Goal: Navigation & Orientation: Find specific page/section

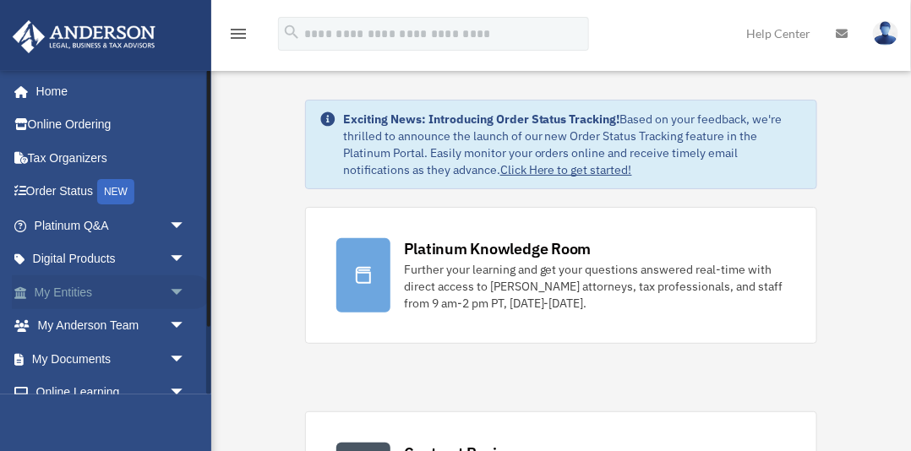
click at [175, 289] on span "arrow_drop_down" at bounding box center [186, 292] width 34 height 35
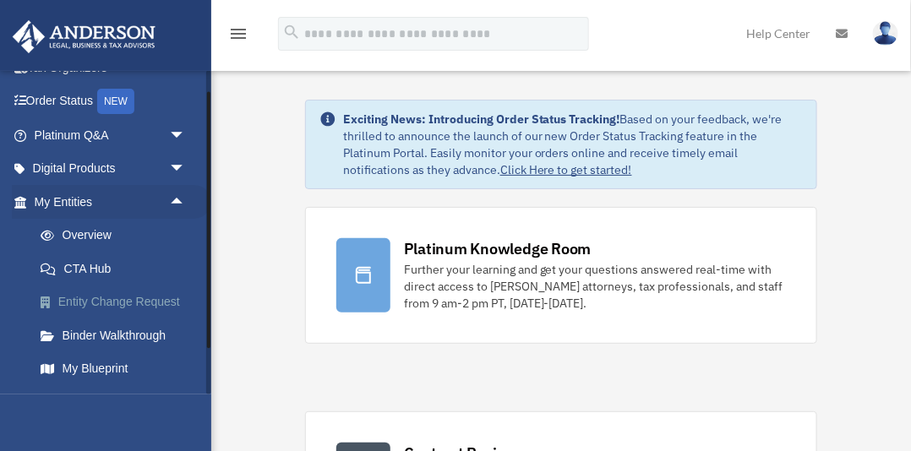
scroll to position [90, 0]
click at [111, 368] on link "My Blueprint" at bounding box center [118, 369] width 188 height 34
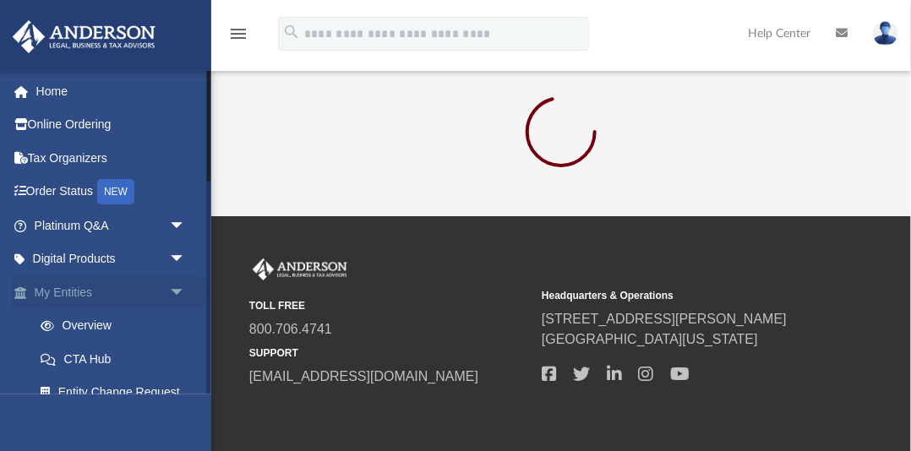
click at [178, 291] on span "arrow_drop_down" at bounding box center [186, 292] width 34 height 35
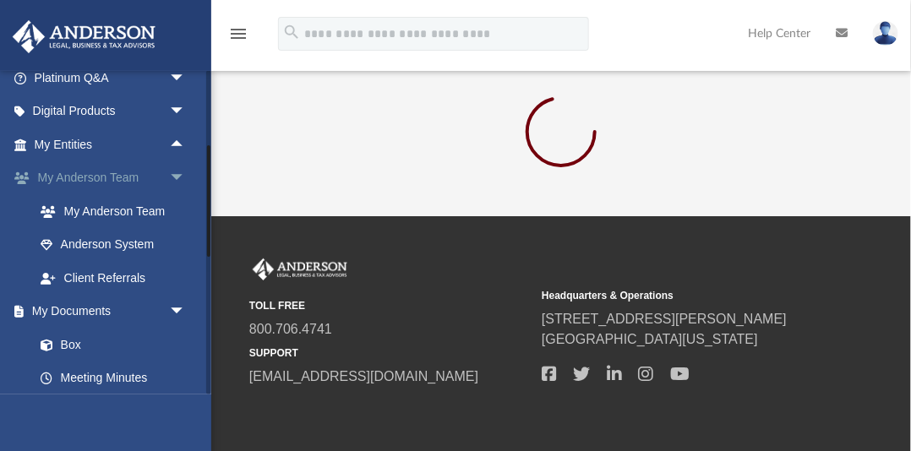
scroll to position [142, 0]
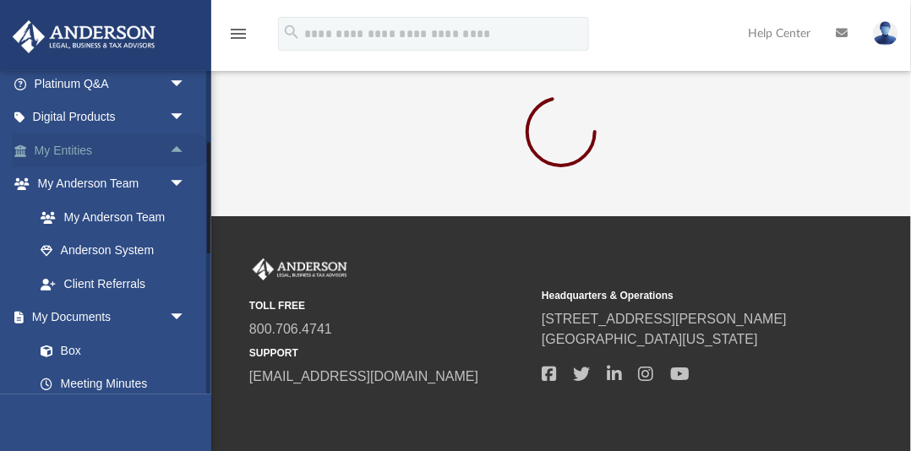
click at [176, 147] on span "arrow_drop_up" at bounding box center [186, 151] width 34 height 35
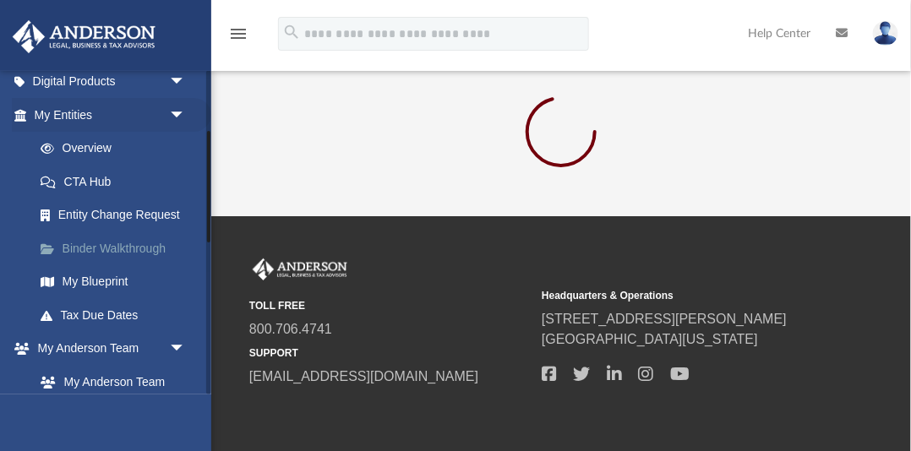
scroll to position [178, 0]
click at [113, 279] on link "My Blueprint" at bounding box center [118, 282] width 188 height 34
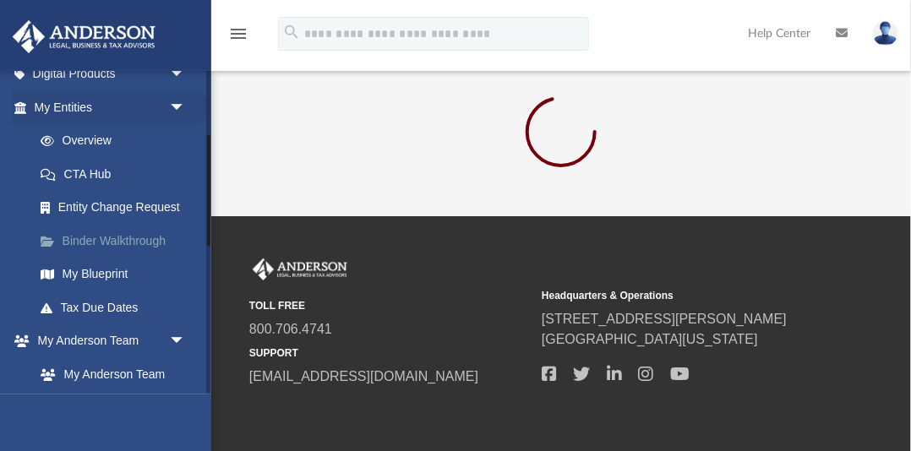
scroll to position [184, 0]
click at [118, 273] on link "My Blueprint" at bounding box center [118, 276] width 188 height 34
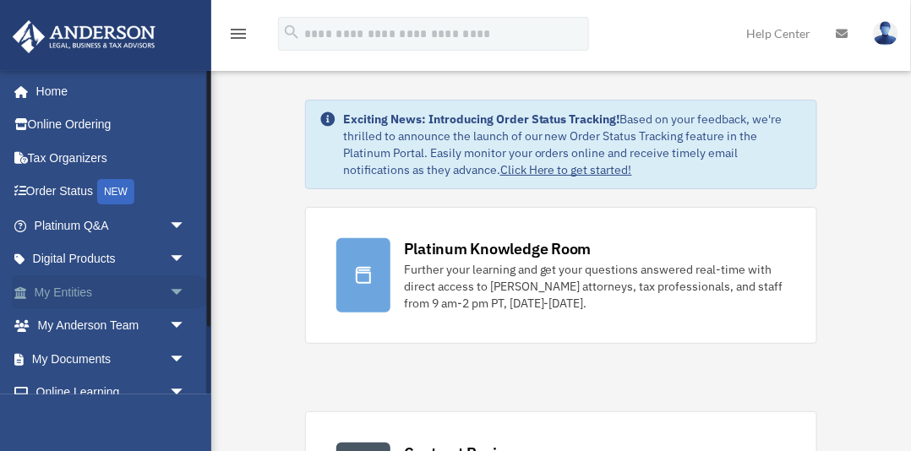
click at [178, 290] on span "arrow_drop_down" at bounding box center [186, 292] width 34 height 35
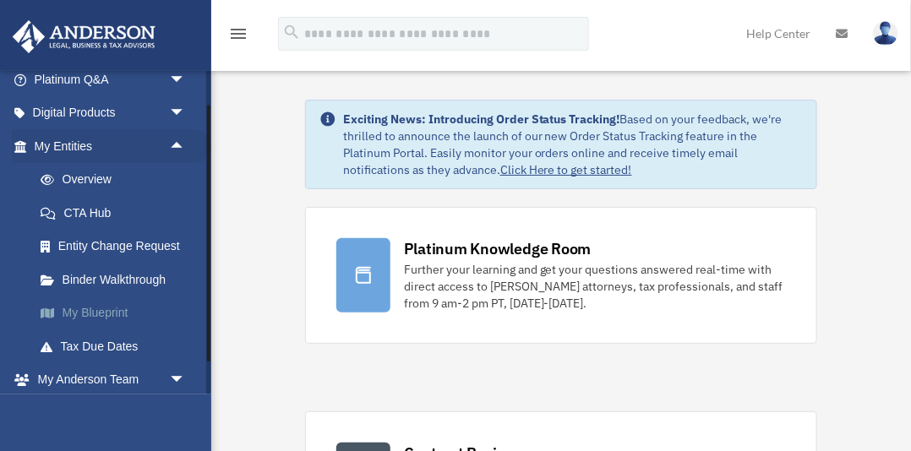
scroll to position [152, 0]
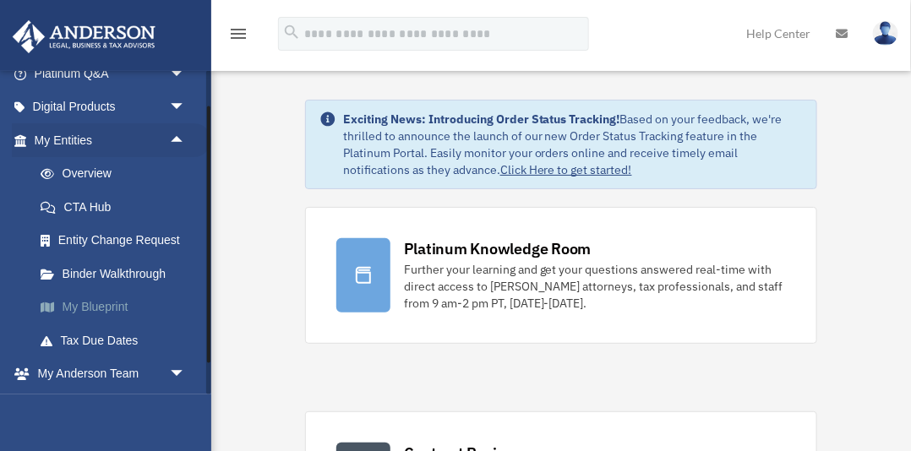
click at [114, 306] on link "My Blueprint" at bounding box center [118, 308] width 188 height 34
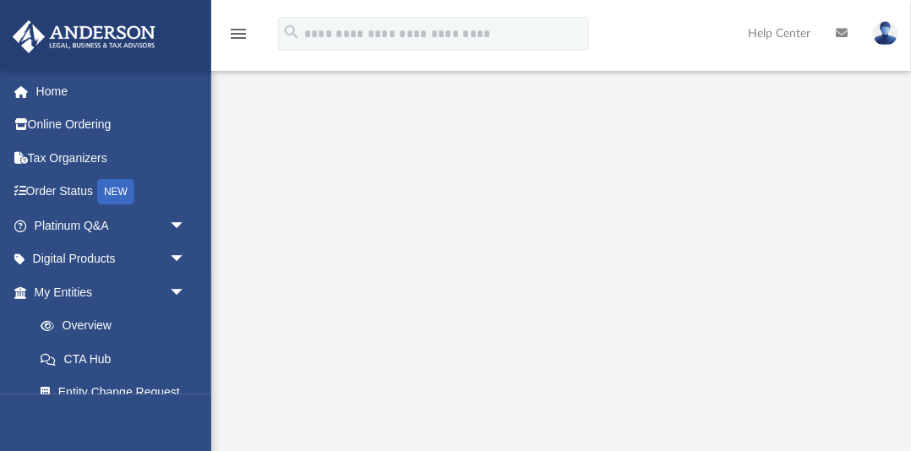
scroll to position [194, 0]
click at [57, 93] on link "Home" at bounding box center [111, 91] width 199 height 34
click at [59, 90] on link "Home" at bounding box center [111, 91] width 199 height 34
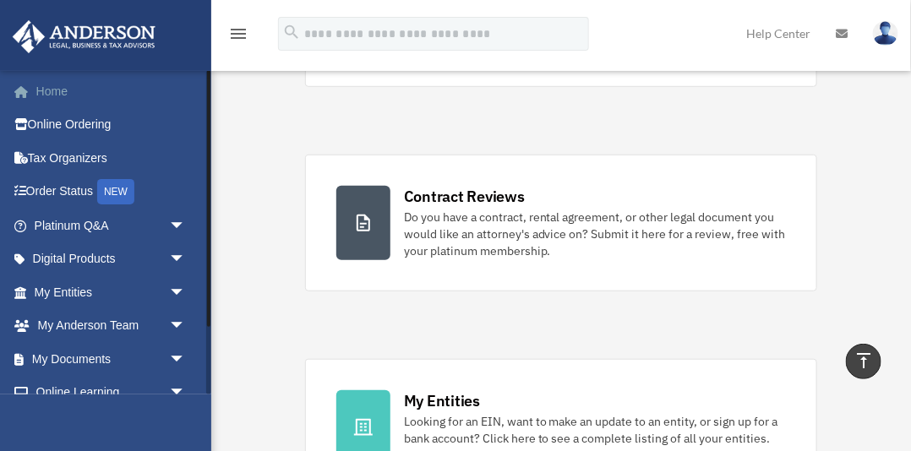
click at [59, 91] on link "Home" at bounding box center [111, 91] width 199 height 34
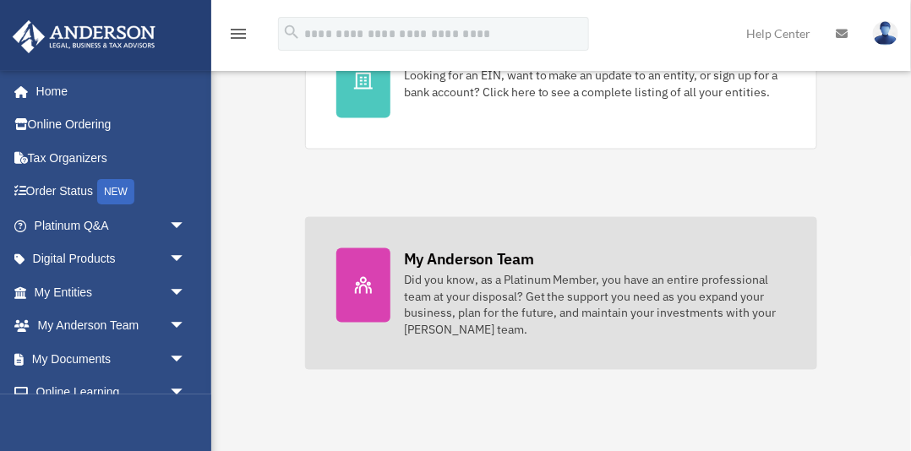
scroll to position [605, 0]
click at [459, 296] on div "Did you know, as a Platinum Member, you have an entire professional team at you…" at bounding box center [595, 304] width 382 height 68
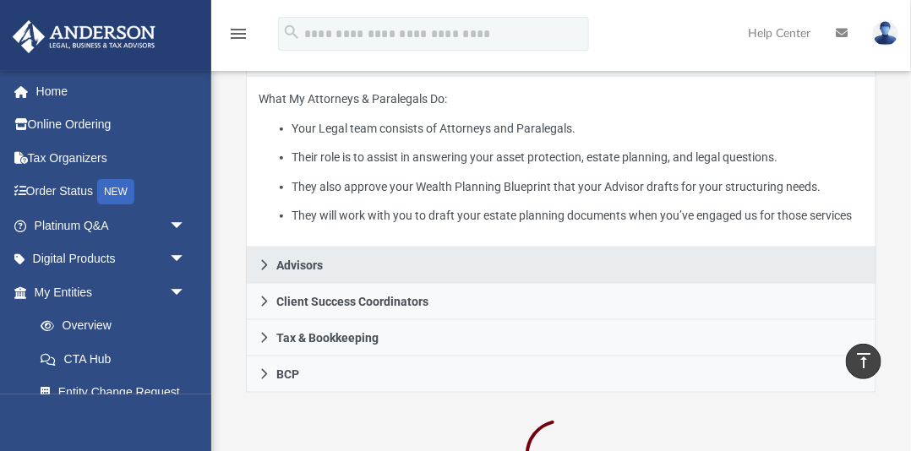
scroll to position [430, 0]
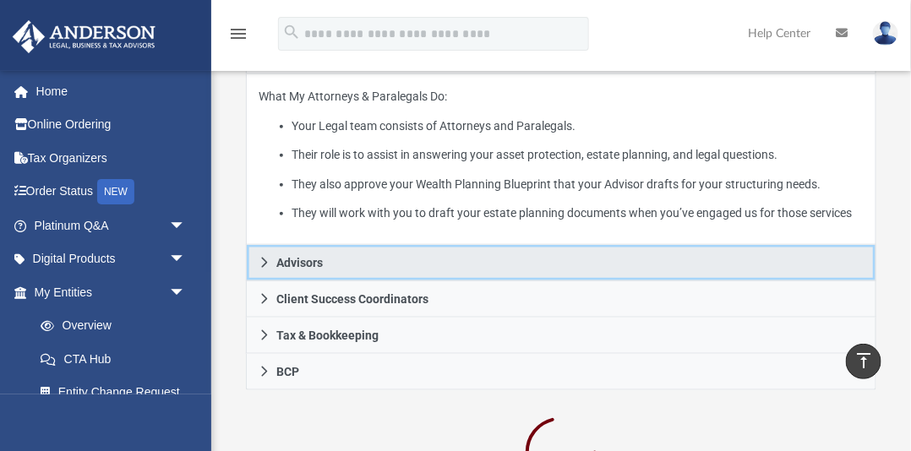
click at [319, 269] on span "Advisors" at bounding box center [299, 263] width 46 height 12
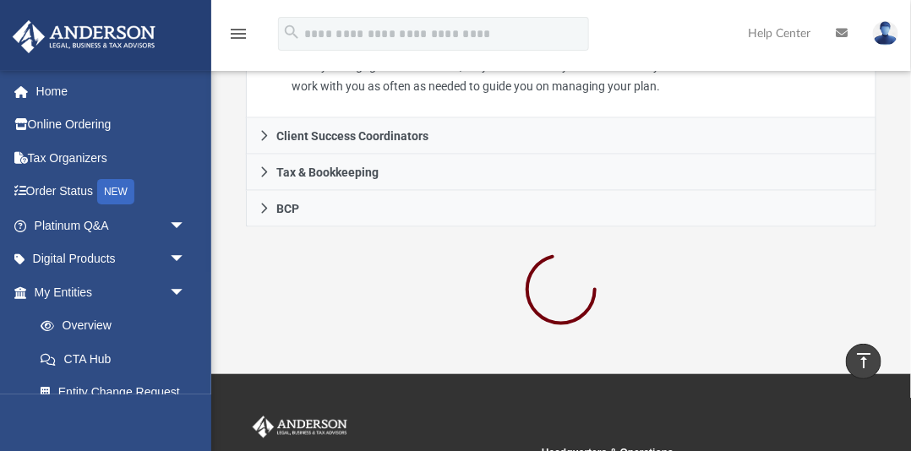
scroll to position [678, 0]
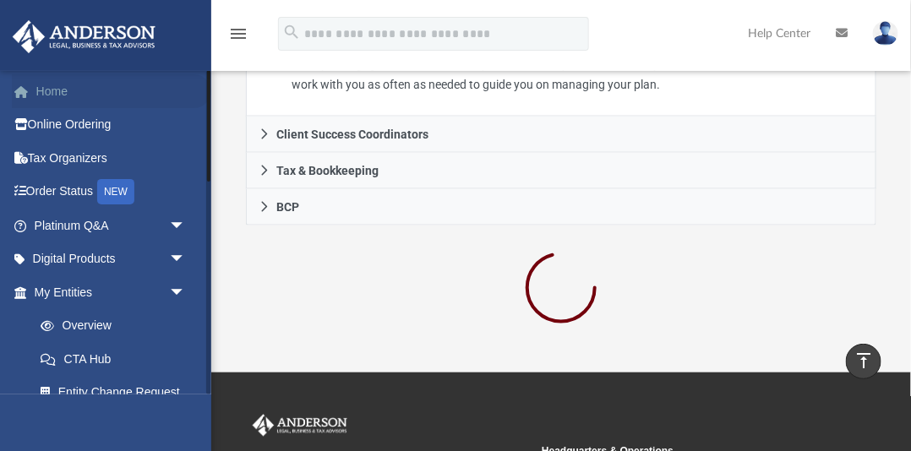
click at [52, 91] on link "Home" at bounding box center [111, 91] width 199 height 34
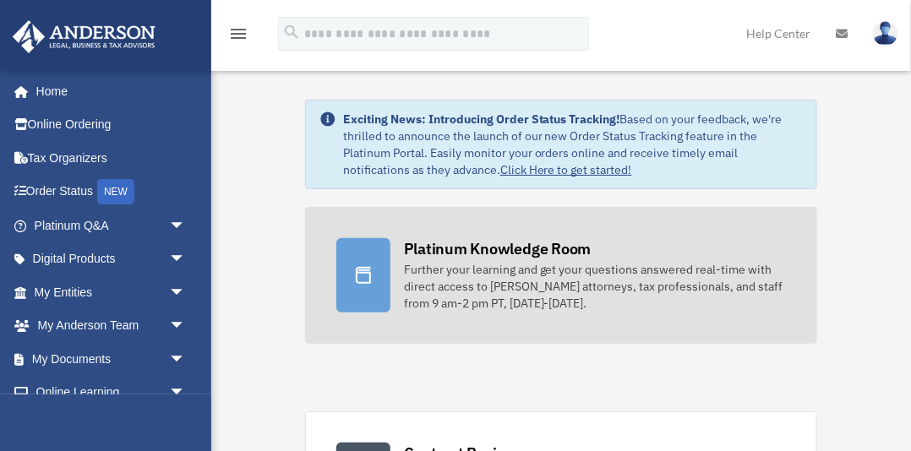
click at [395, 262] on link "Platinum Knowledge Room Further your learning and get your questions answered r…" at bounding box center [561, 275] width 512 height 137
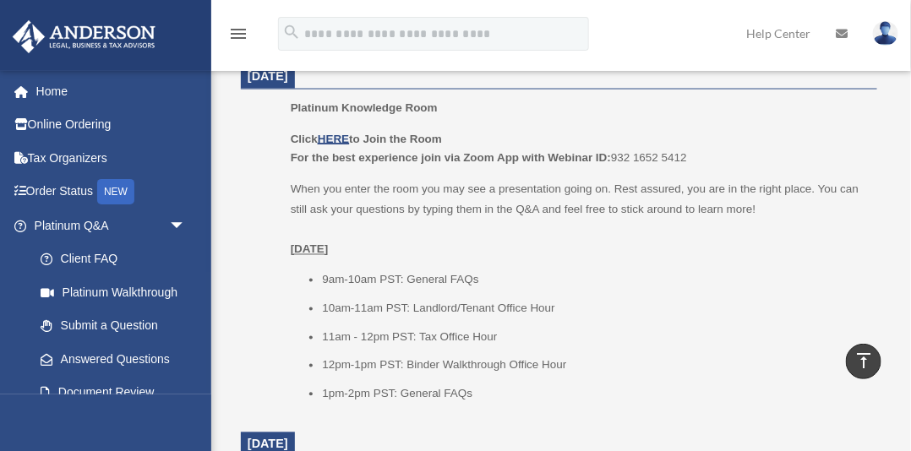
scroll to position [717, 0]
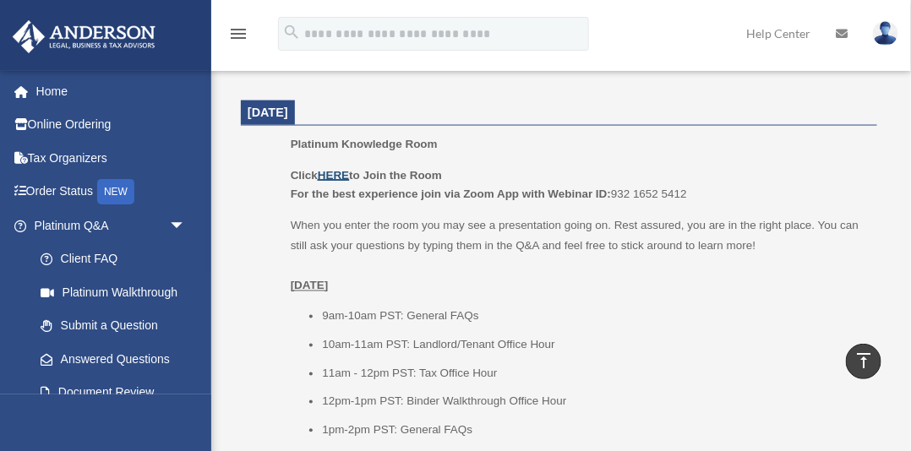
click at [338, 172] on u "HERE" at bounding box center [333, 175] width 31 height 13
click at [61, 92] on link "Home" at bounding box center [111, 91] width 199 height 34
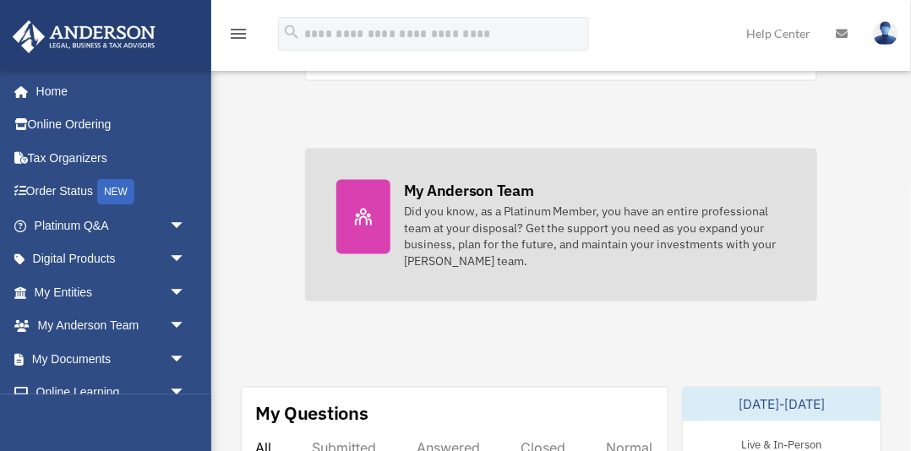
scroll to position [673, 0]
click at [444, 237] on div "Did you know, as a Platinum Member, you have an entire professional team at you…" at bounding box center [595, 236] width 382 height 68
